Goal: Check status: Check status

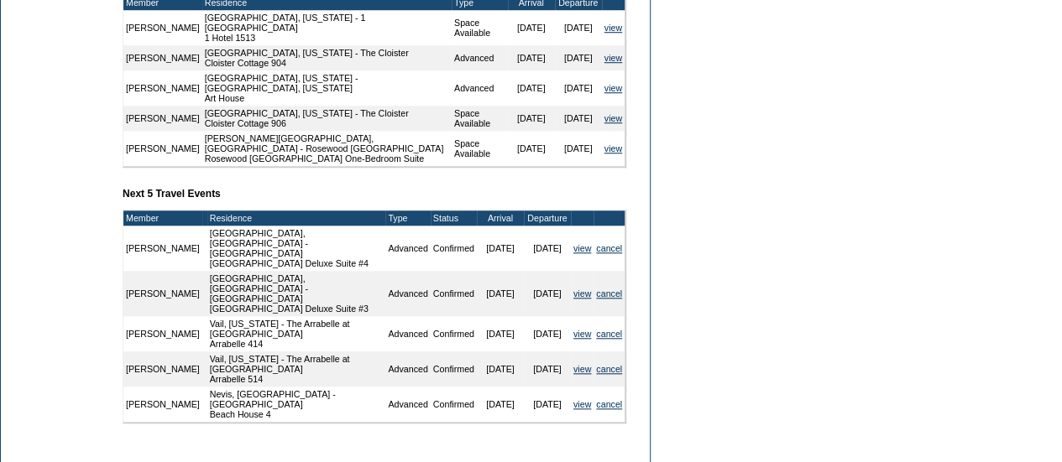
scroll to position [770, 0]
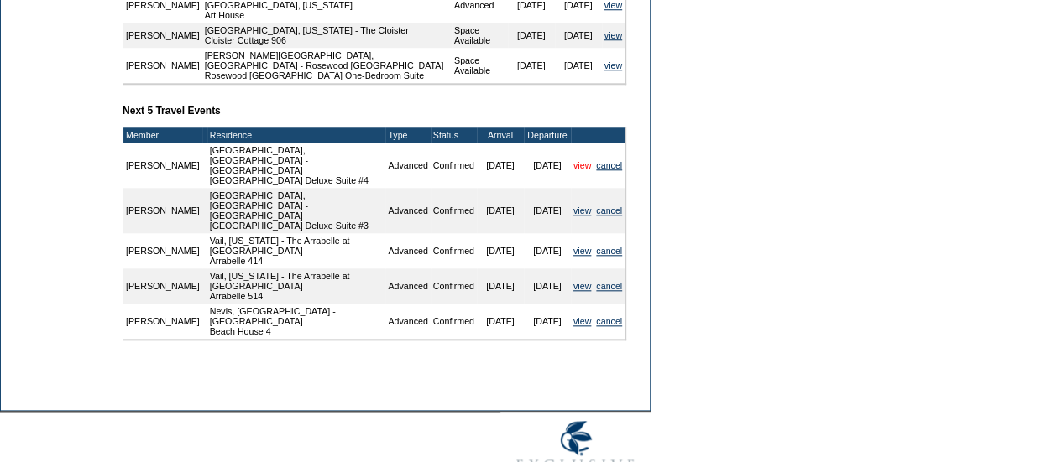
click at [574, 170] on link "view" at bounding box center [582, 165] width 18 height 10
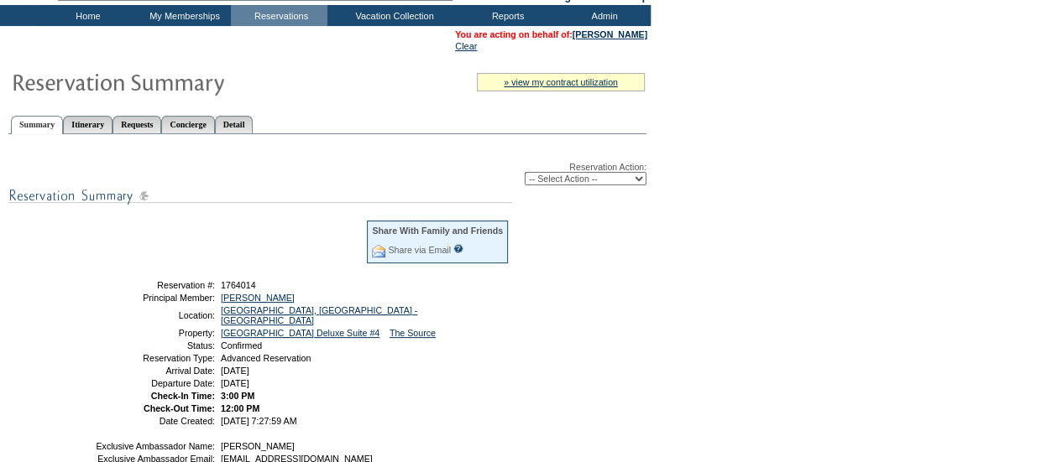
scroll to position [171, 0]
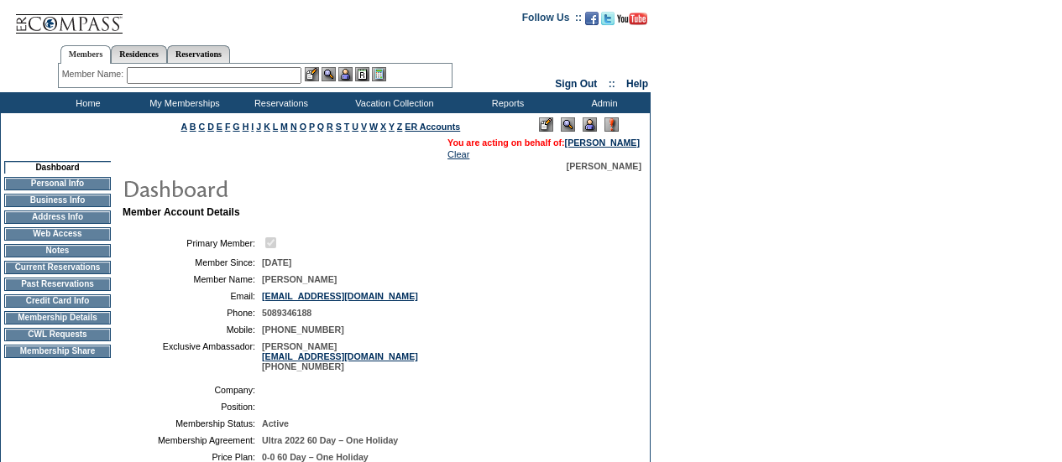
scroll to position [770, 0]
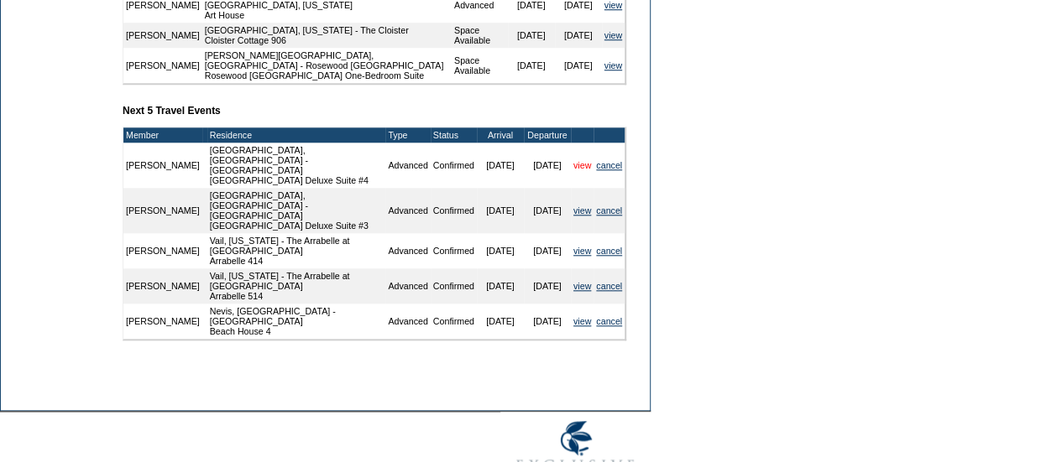
click at [573, 170] on link "view" at bounding box center [582, 165] width 18 height 10
